Goal: Transaction & Acquisition: Purchase product/service

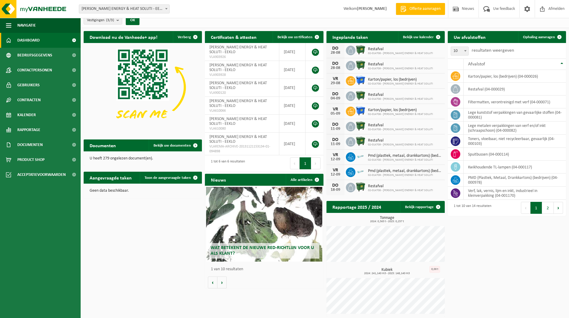
scroll to position [7, 0]
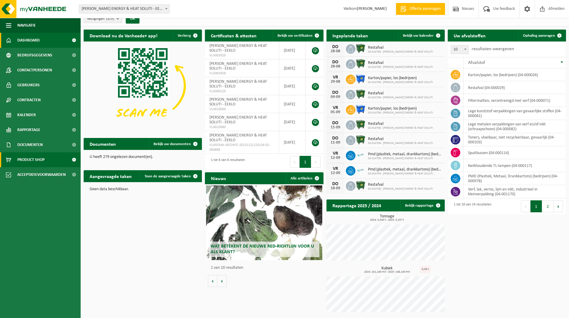
click at [23, 161] on span "Product Shop" at bounding box center [30, 159] width 27 height 15
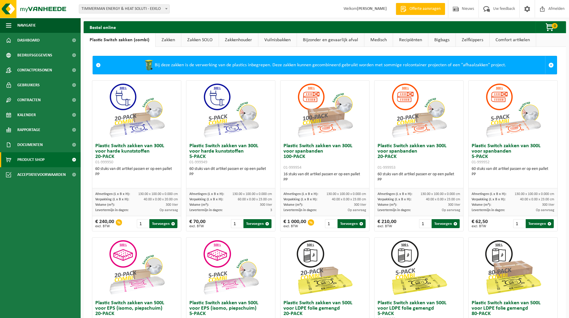
click at [166, 42] on link "Zakken" at bounding box center [168, 40] width 25 height 14
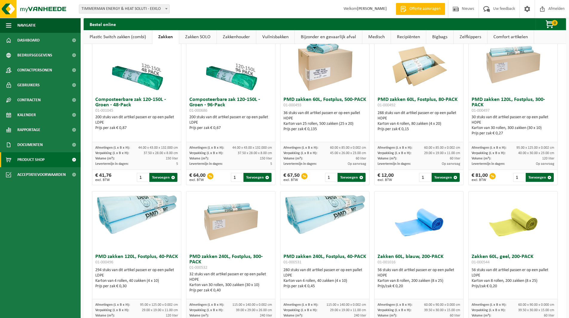
scroll to position [358, 0]
click at [345, 176] on button "Toevoegen" at bounding box center [351, 177] width 28 height 9
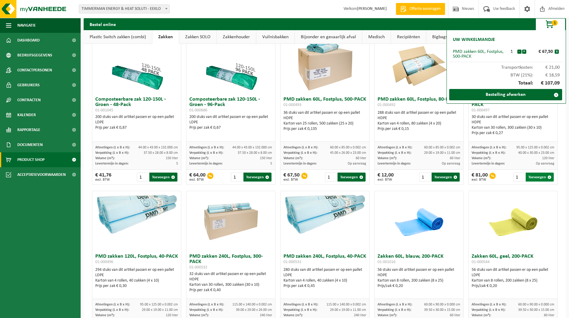
click at [535, 178] on button "Toevoegen" at bounding box center [539, 177] width 28 height 9
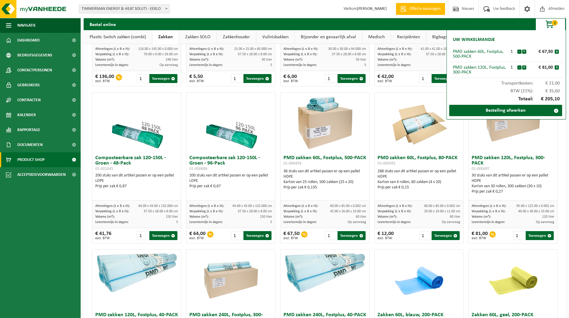
scroll to position [299, 0]
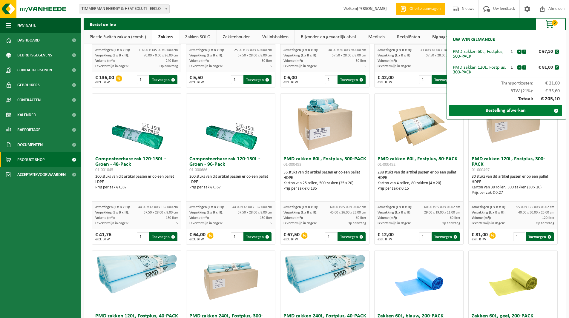
click at [512, 111] on link "Bestelling afwerken" at bounding box center [505, 110] width 113 height 11
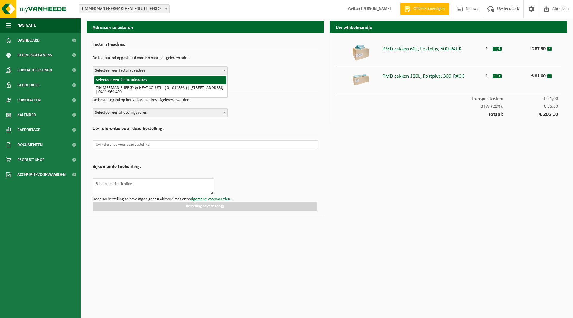
click at [223, 70] on span at bounding box center [225, 71] width 6 height 8
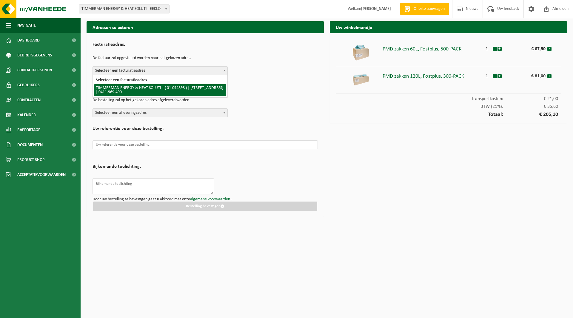
select select "787"
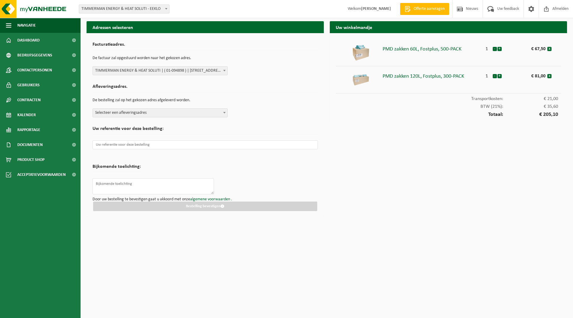
click at [225, 111] on span at bounding box center [225, 113] width 6 height 8
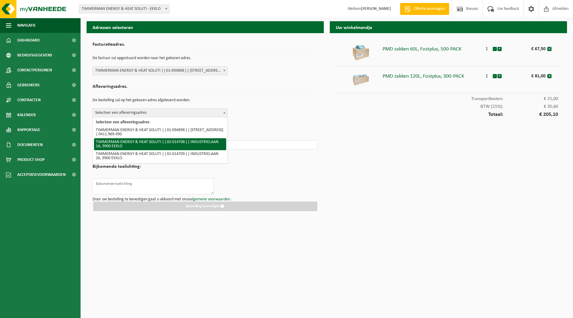
select select "2731"
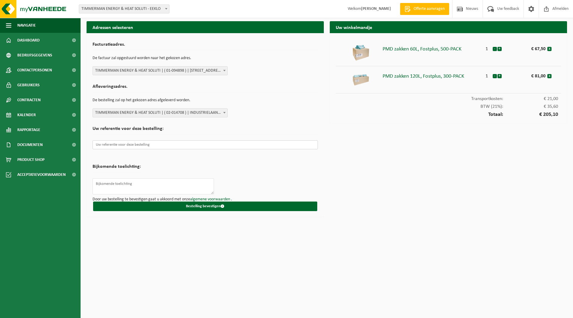
click at [120, 146] on input "text" at bounding box center [205, 144] width 225 height 9
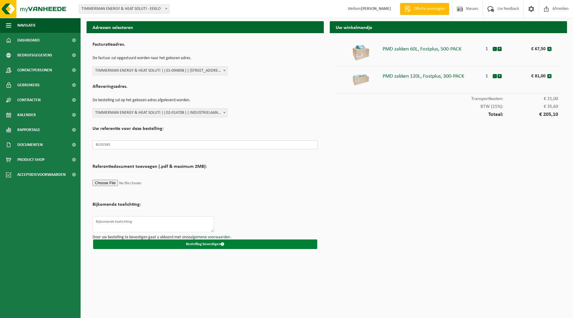
type input "B135585"
click at [191, 245] on button "Bestelling bevestigen" at bounding box center [205, 244] width 224 height 10
